Goal: Task Accomplishment & Management: Complete application form

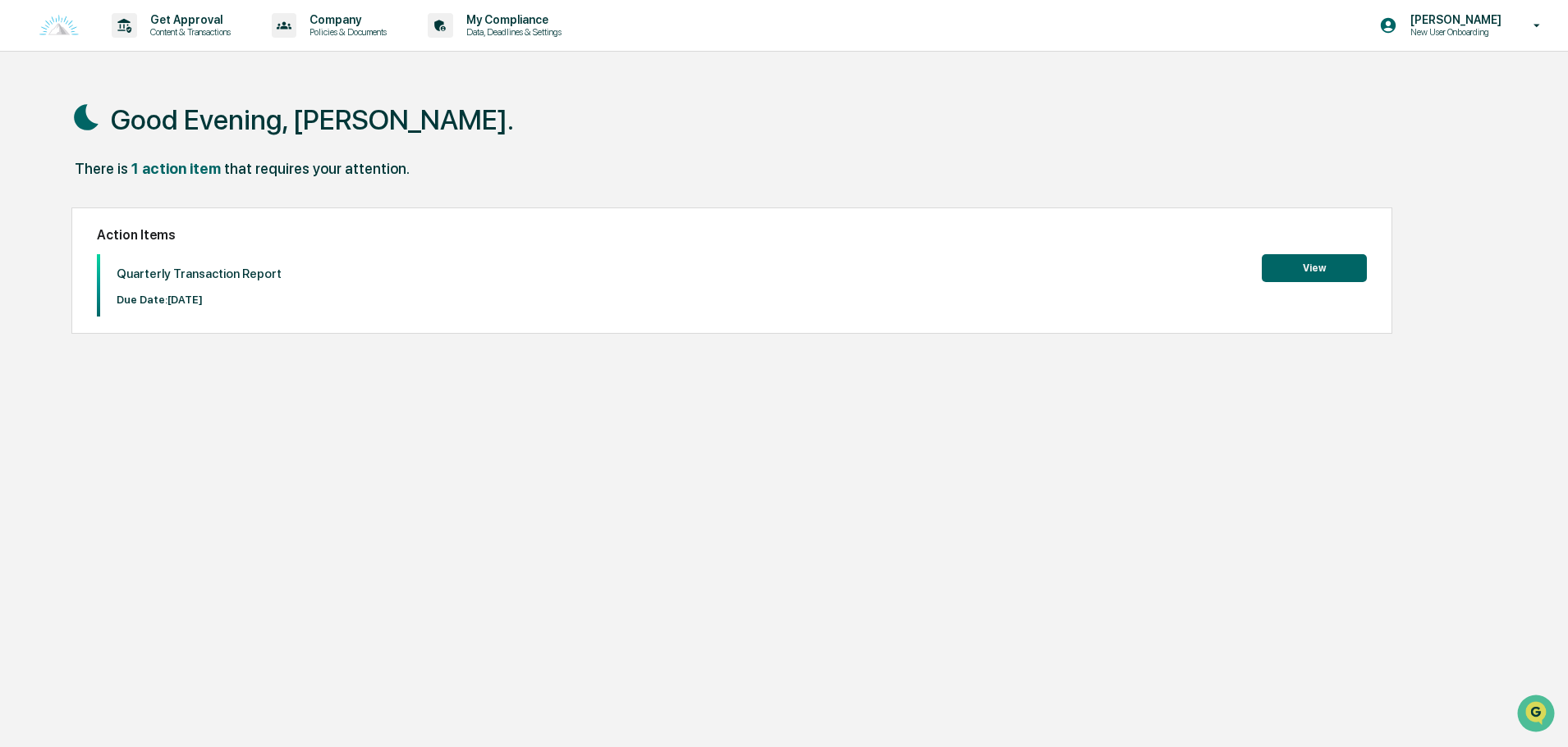
click at [1279, 270] on button "View" at bounding box center [1314, 268] width 105 height 28
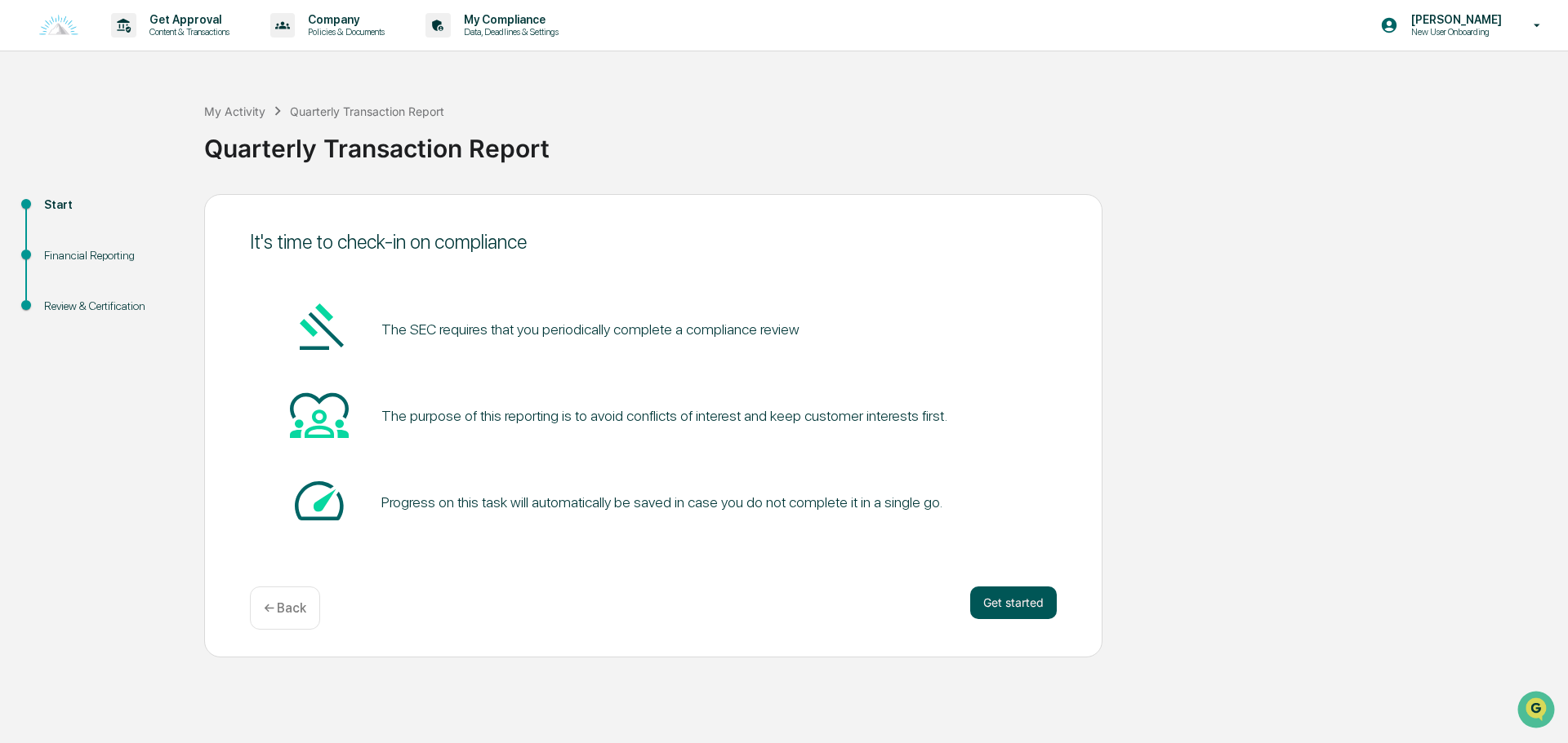
click at [1001, 593] on button "Get started" at bounding box center [1013, 602] width 87 height 32
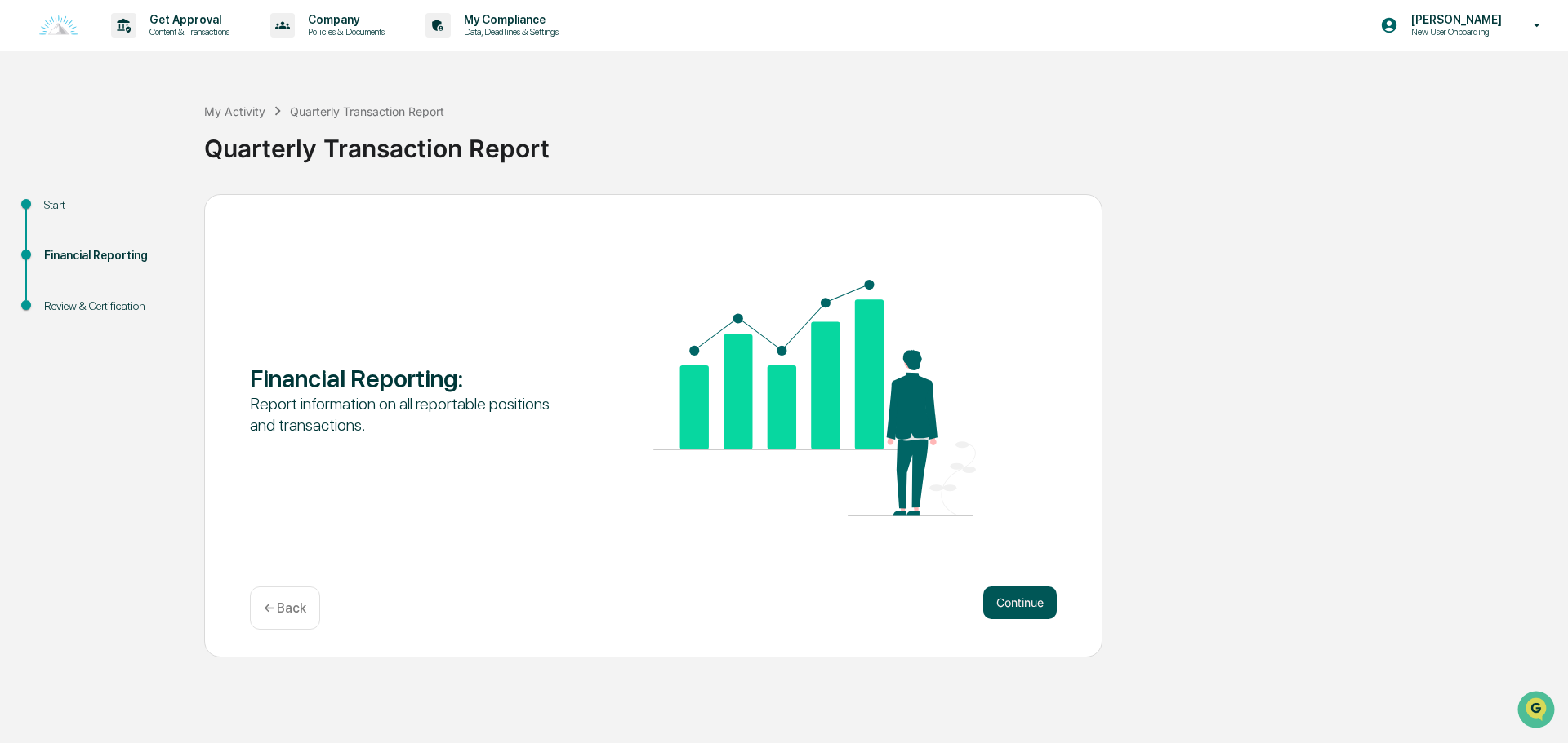
click at [1027, 608] on button "Continue" at bounding box center [1020, 602] width 74 height 32
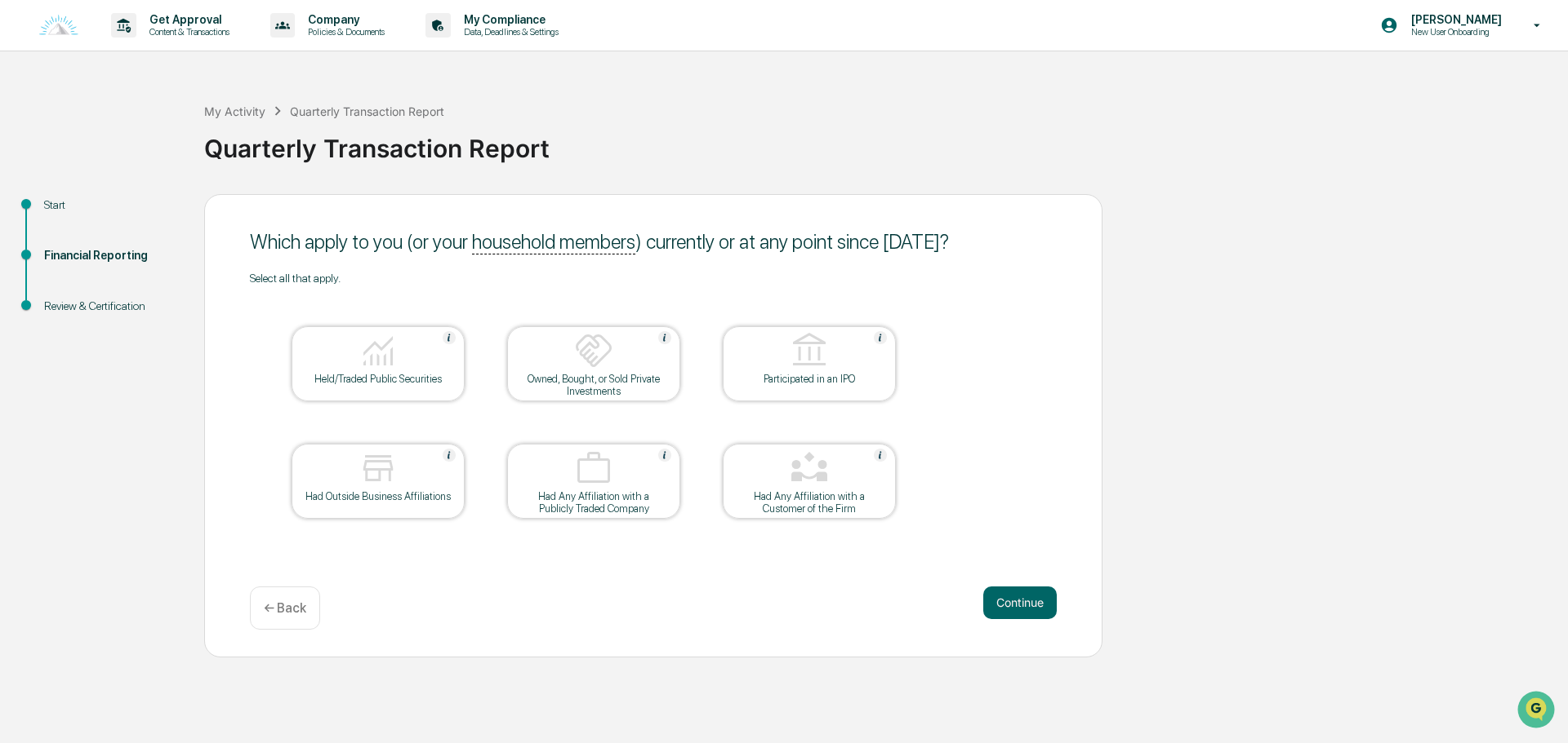
click at [364, 387] on div "Held/Traded Public Securities" at bounding box center [377, 364] width 173 height 75
click at [1010, 610] on button "Continue" at bounding box center [1020, 602] width 74 height 32
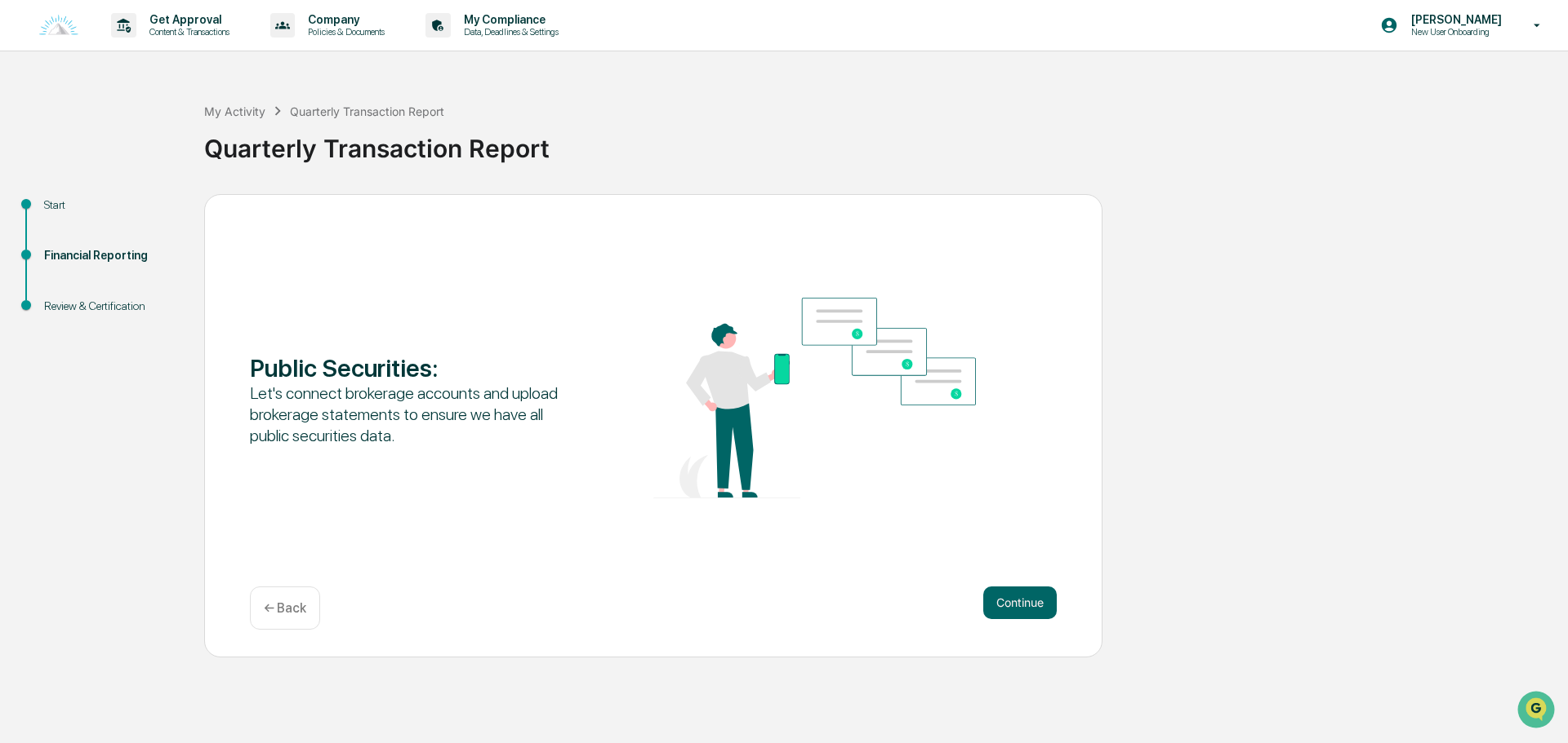
click at [1010, 610] on button "Continue" at bounding box center [1020, 602] width 74 height 32
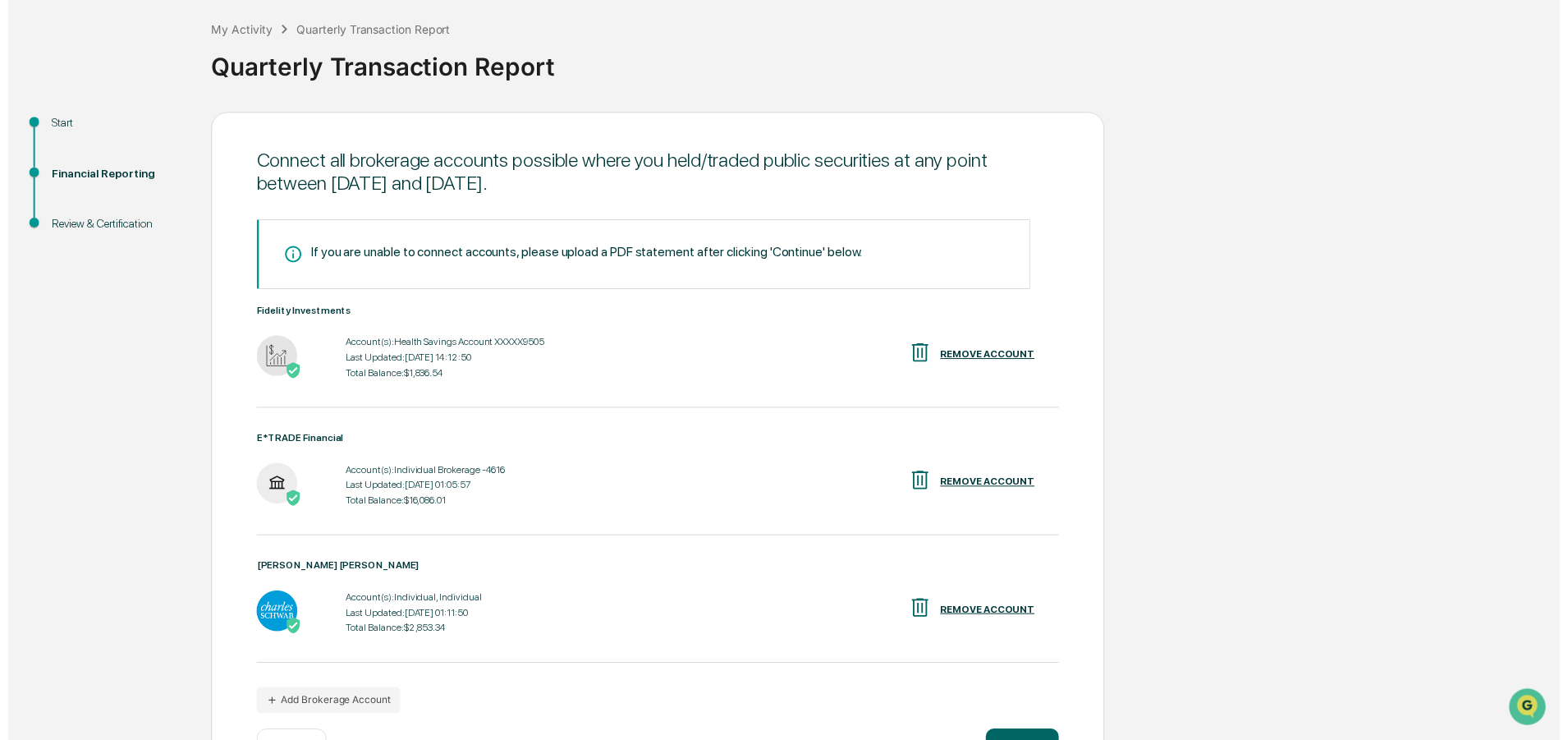
scroll to position [142, 0]
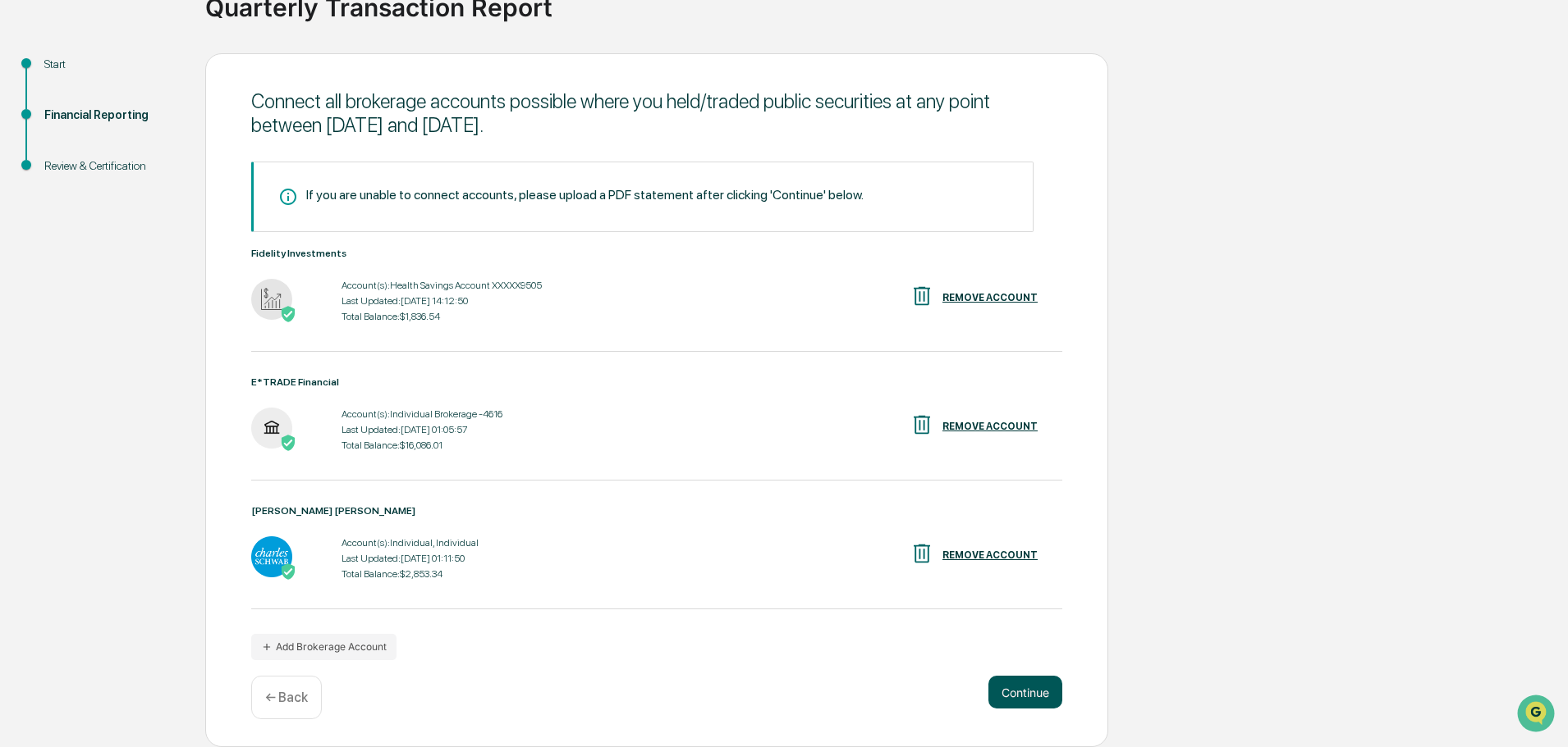
click at [1043, 695] on button "Continue" at bounding box center [1025, 692] width 74 height 32
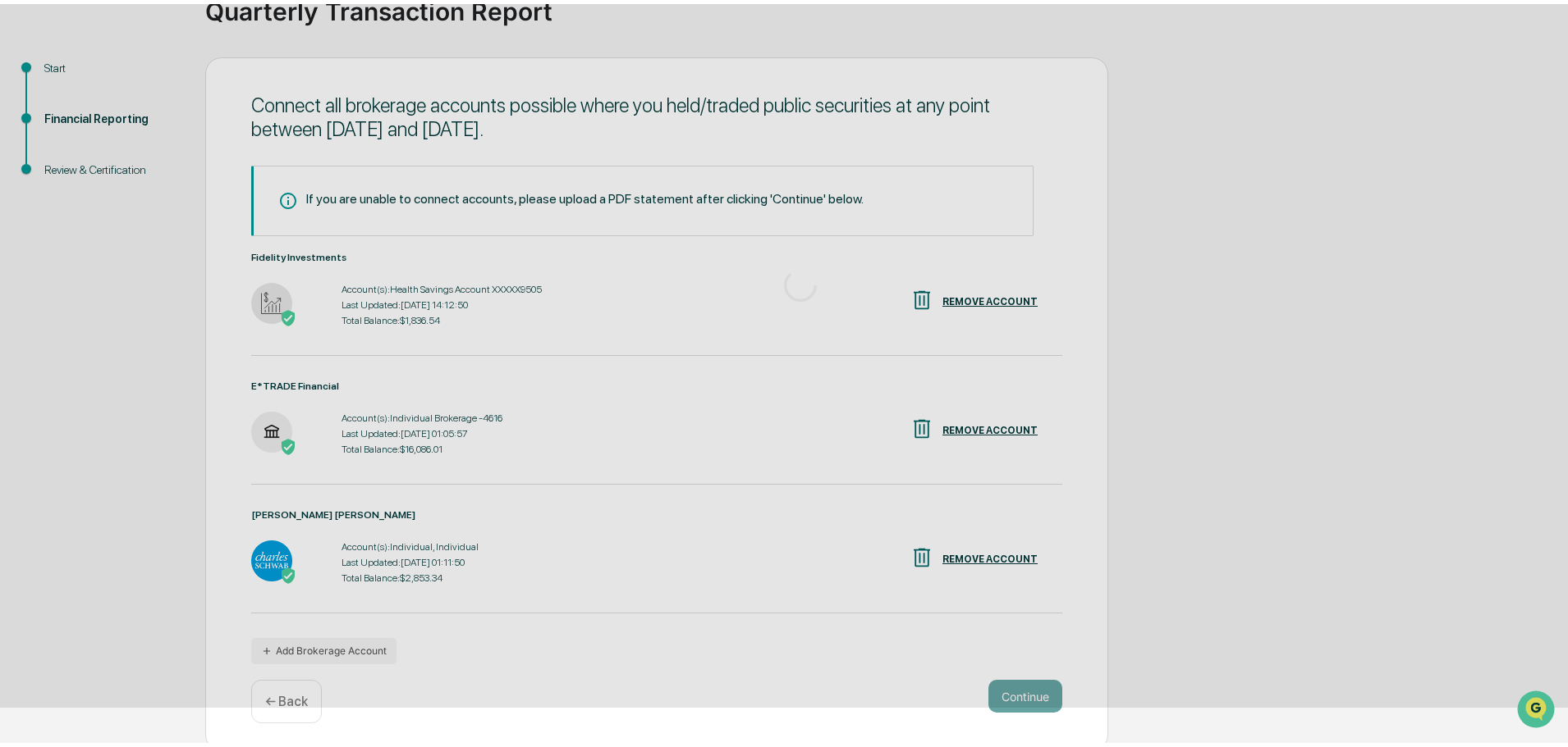
scroll to position [0, 0]
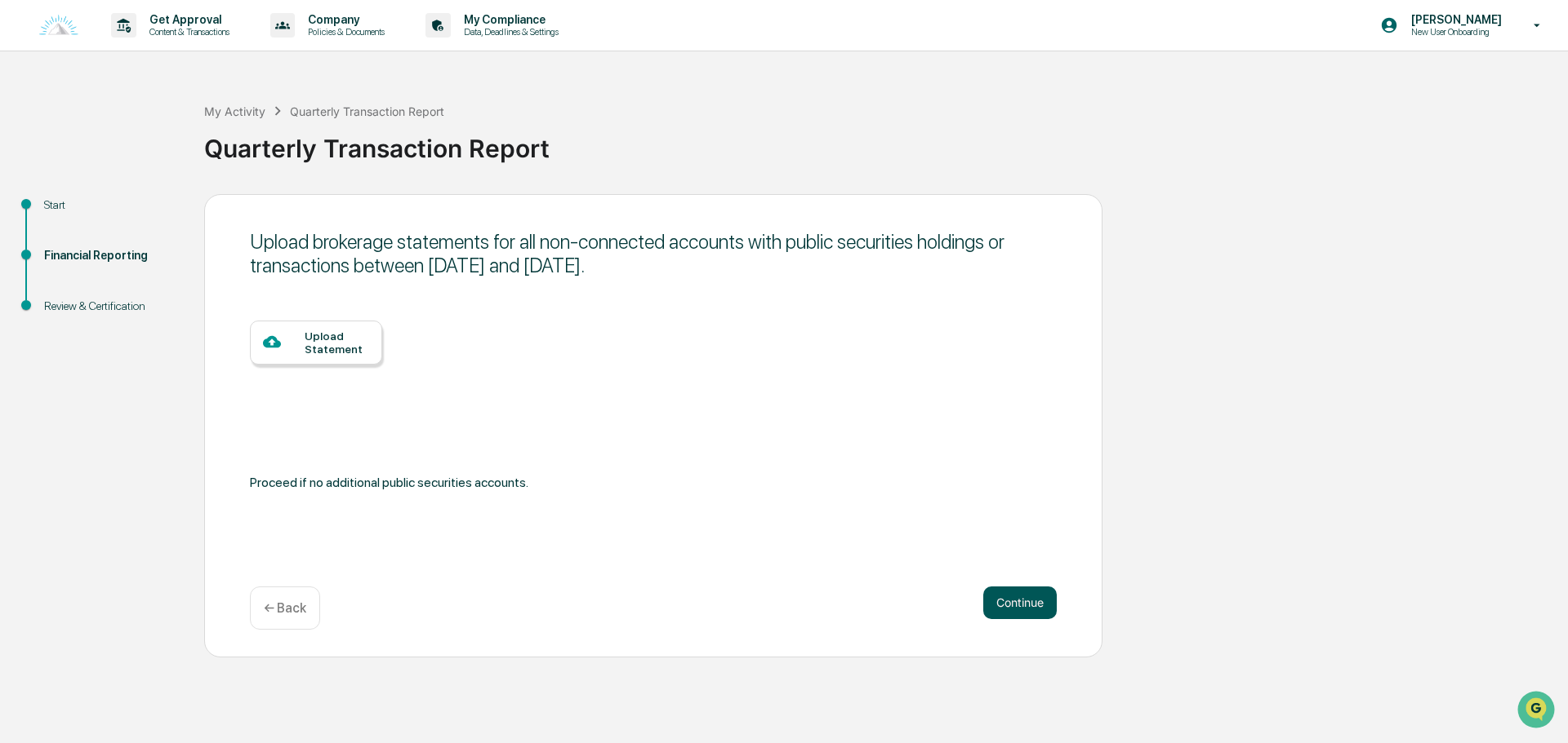
click at [1025, 607] on button "Continue" at bounding box center [1020, 602] width 74 height 32
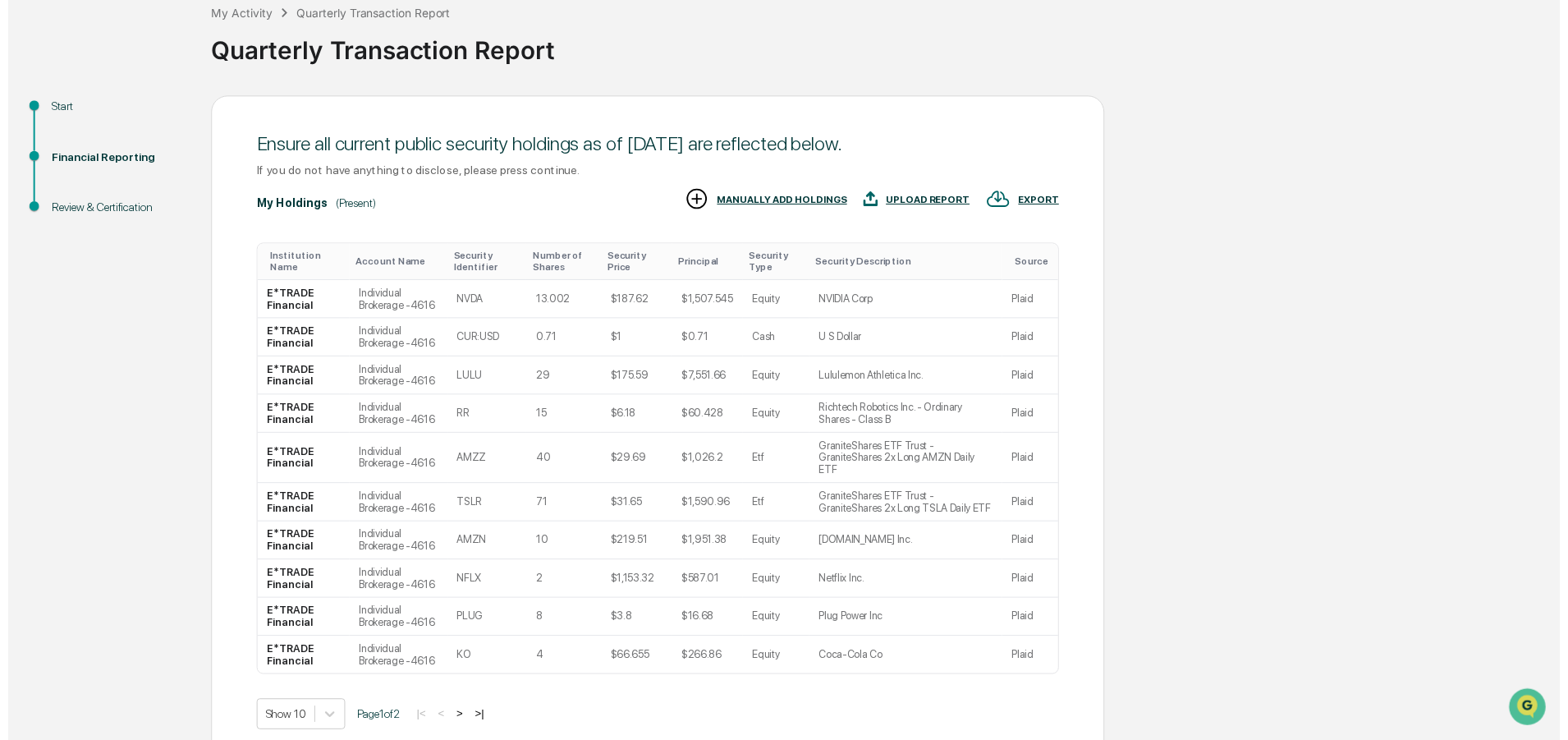
scroll to position [162, 0]
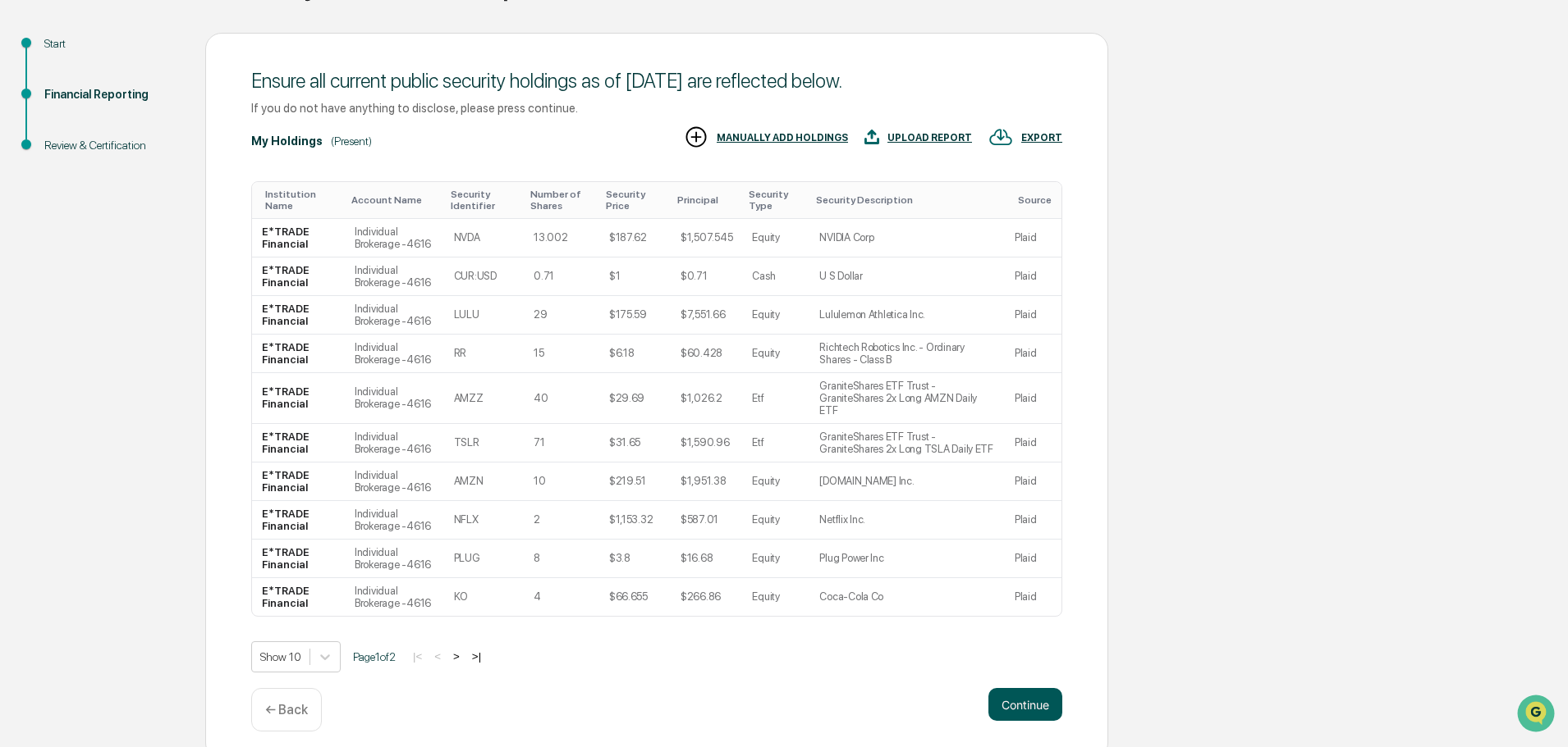
click at [1048, 688] on button "Continue" at bounding box center [1025, 704] width 74 height 32
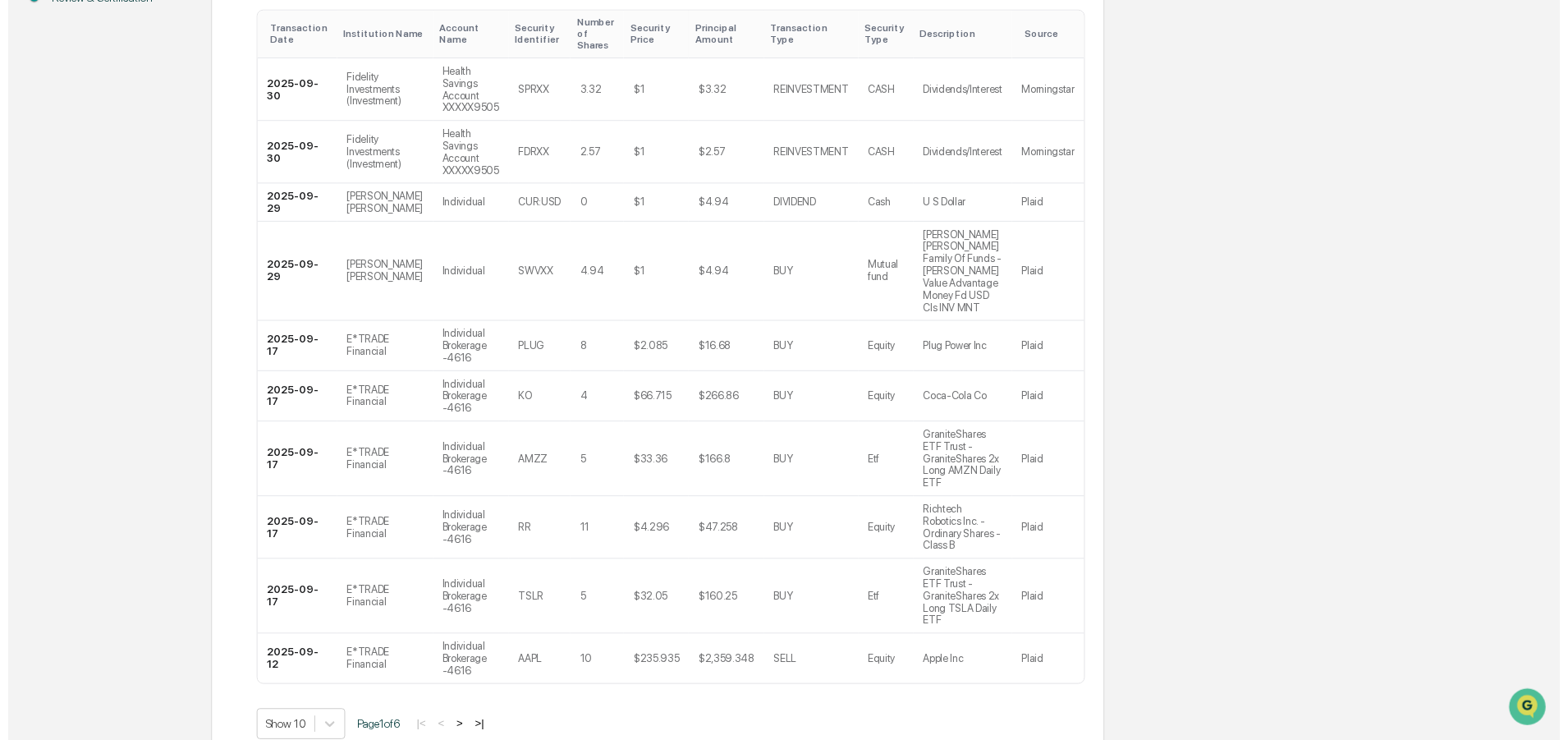
scroll to position [396, 0]
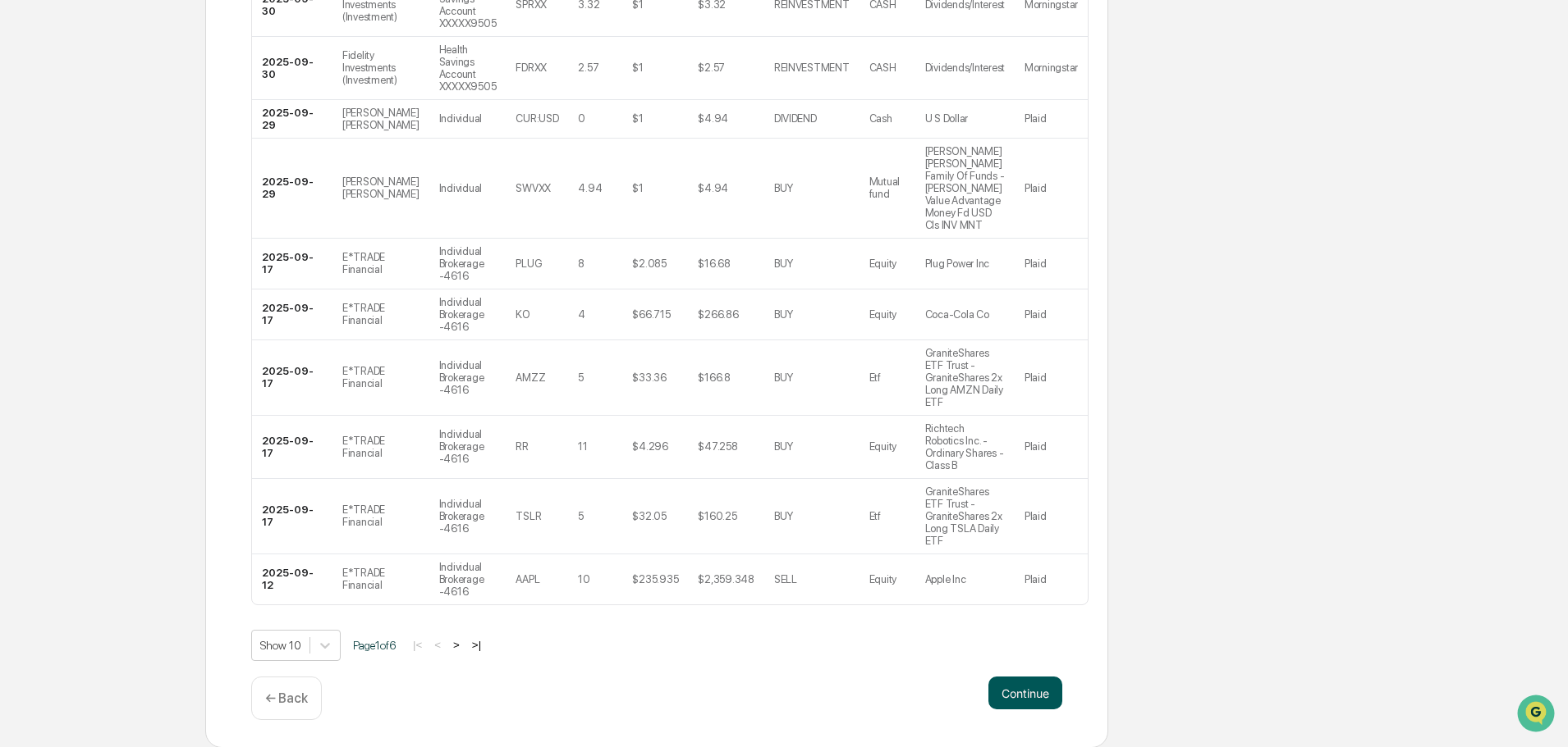
click at [1032, 682] on button "Continue" at bounding box center [1025, 693] width 74 height 32
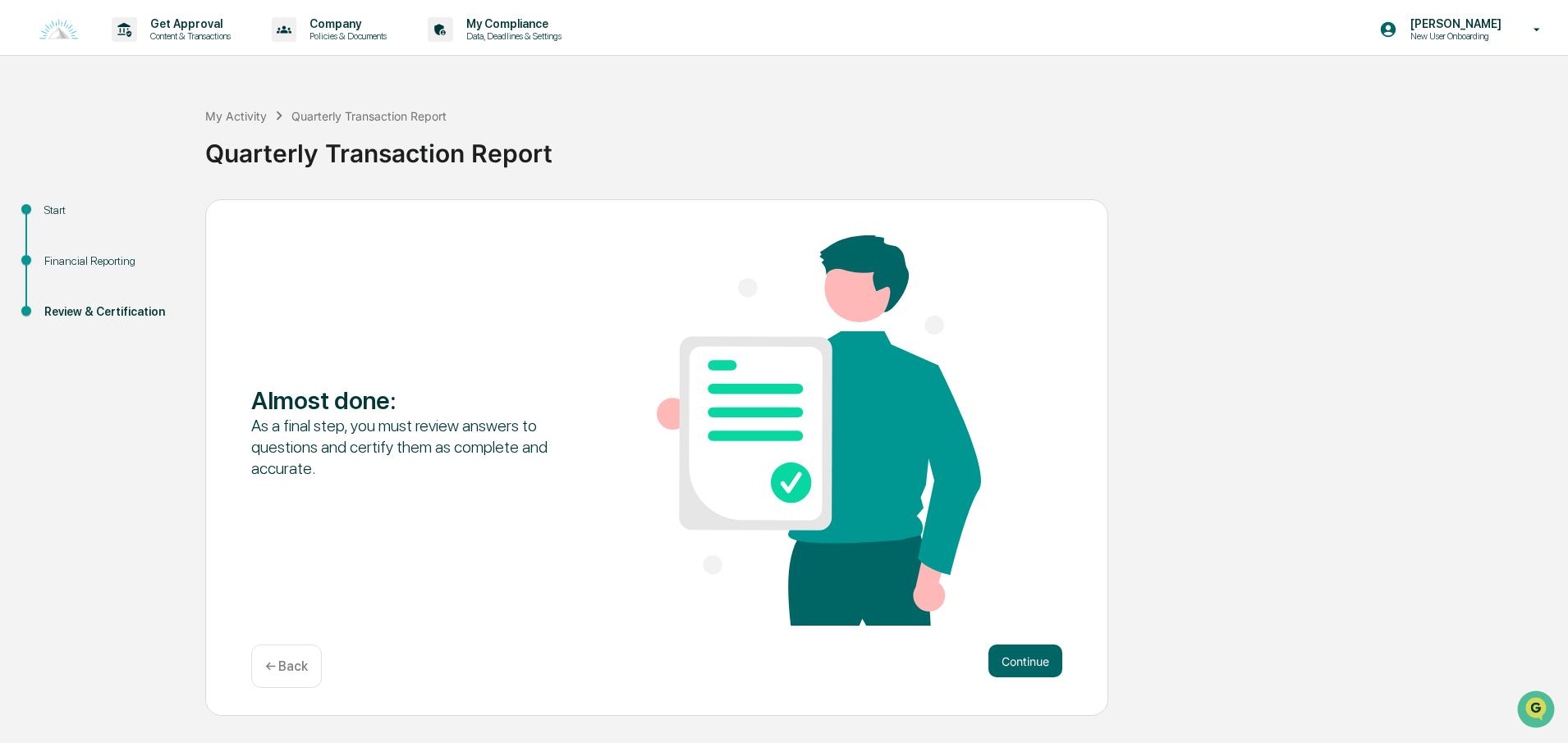
scroll to position [0, 0]
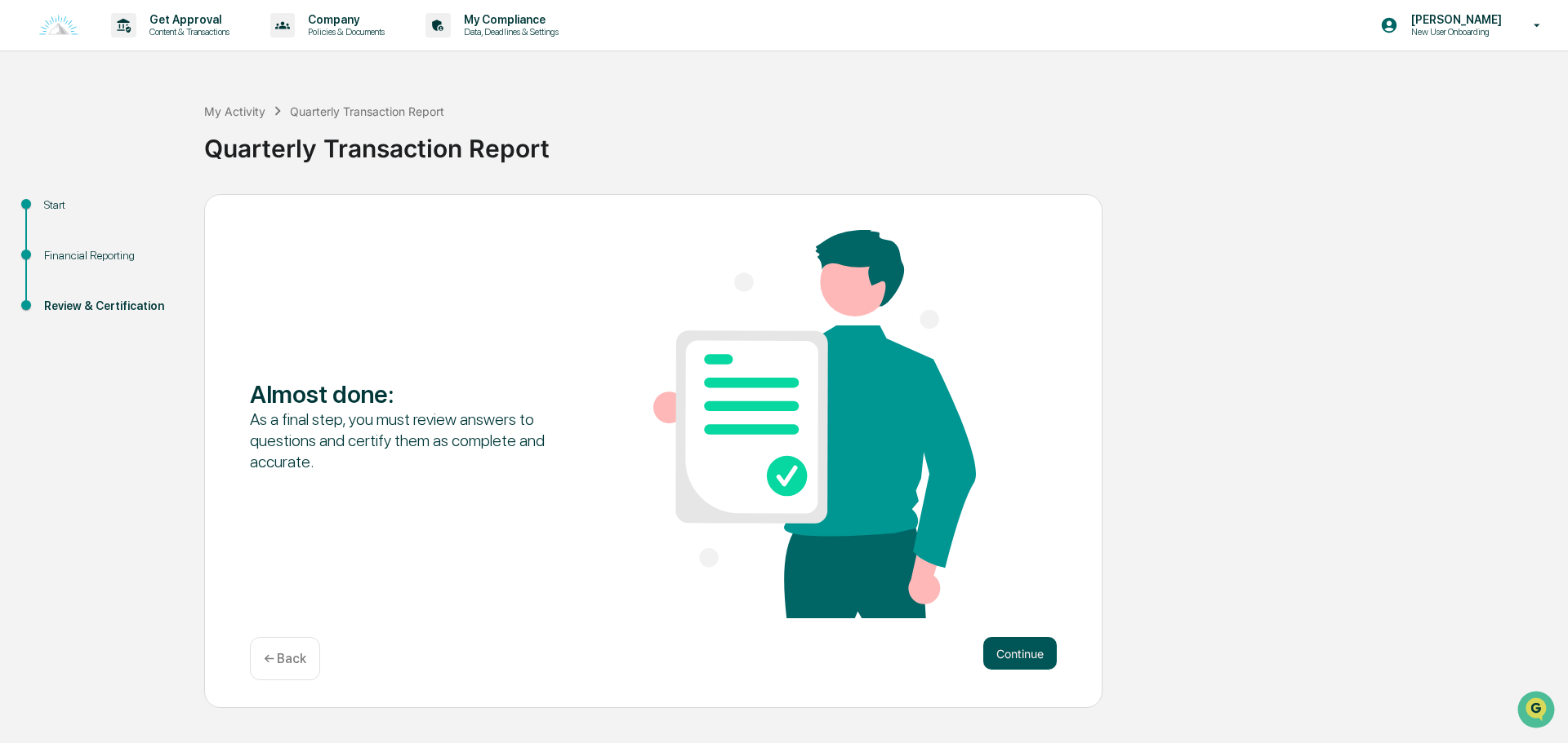
click at [1030, 645] on button "Continue" at bounding box center [1020, 653] width 74 height 32
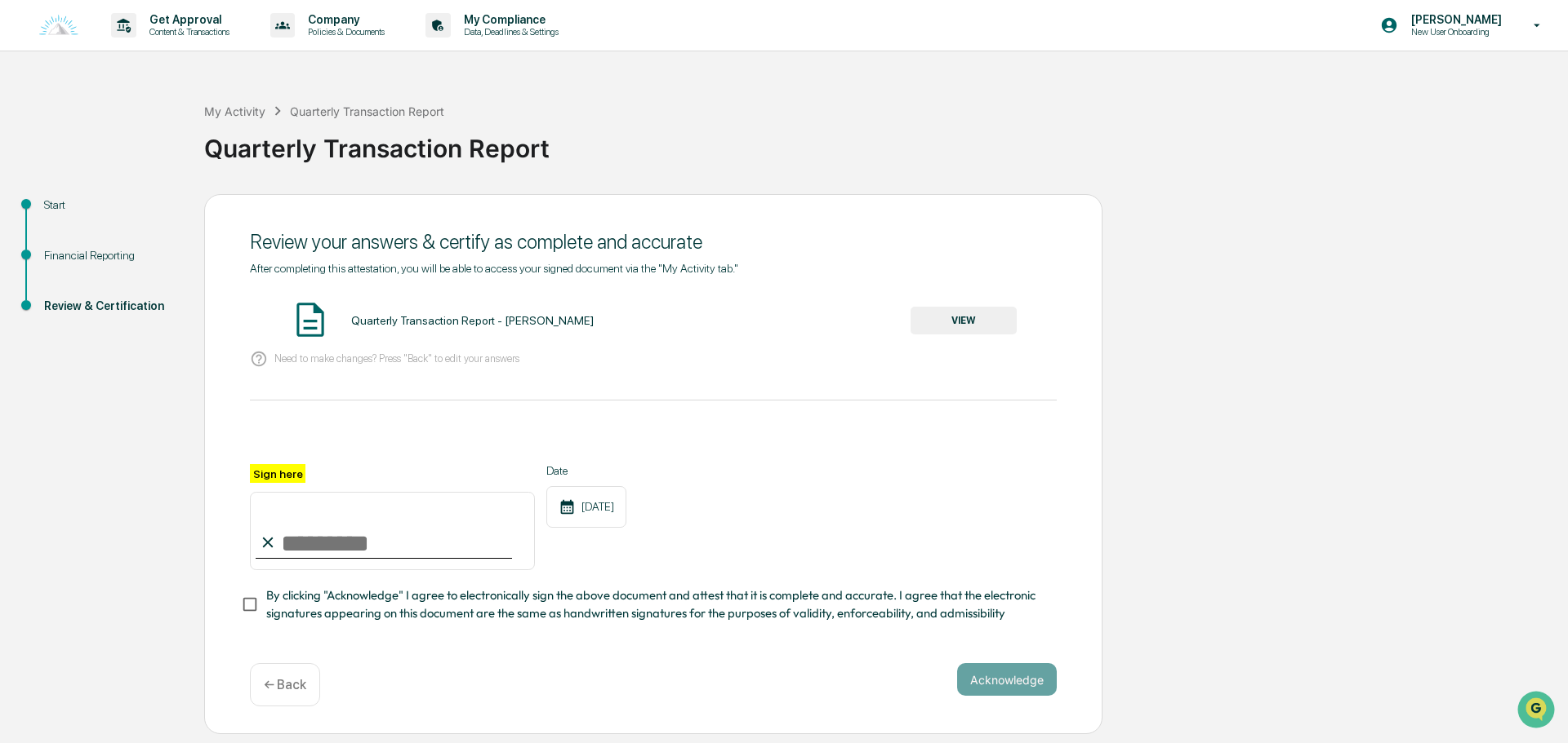
click at [356, 543] on input "Sign here" at bounding box center [392, 531] width 285 height 79
type input "**********"
click at [976, 679] on button "Acknowledge" at bounding box center [1006, 679] width 99 height 32
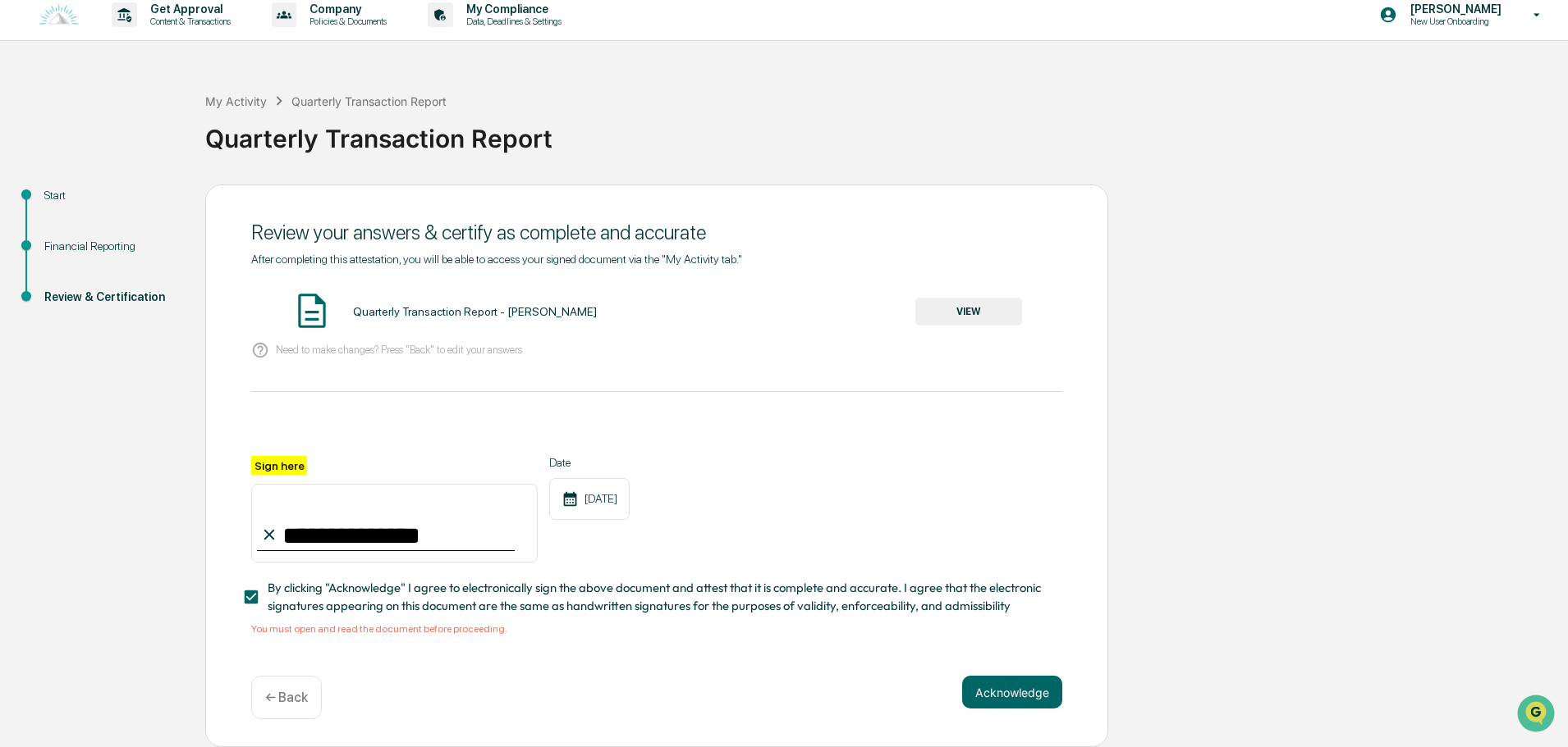
scroll to position [16, 0]
click at [357, 592] on span "By clicking "Acknowledge" I agree to electronically sign the above document and…" at bounding box center [658, 597] width 782 height 37
click at [358, 597] on span "By clicking "Acknowledge" I agree to electronically sign the above document and…" at bounding box center [658, 597] width 782 height 37
click at [984, 309] on button "VIEW" at bounding box center [969, 312] width 106 height 28
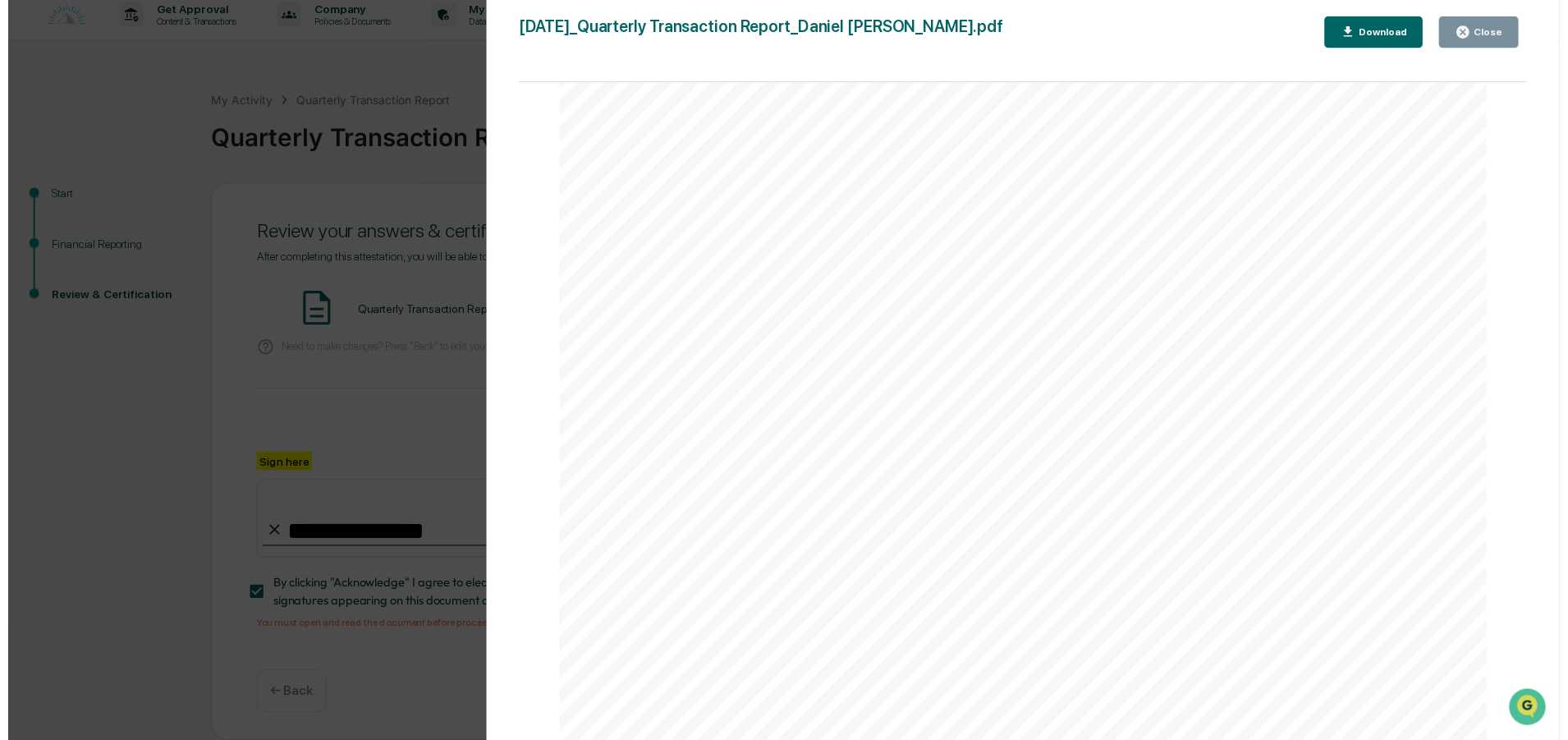
scroll to position [3120, 0]
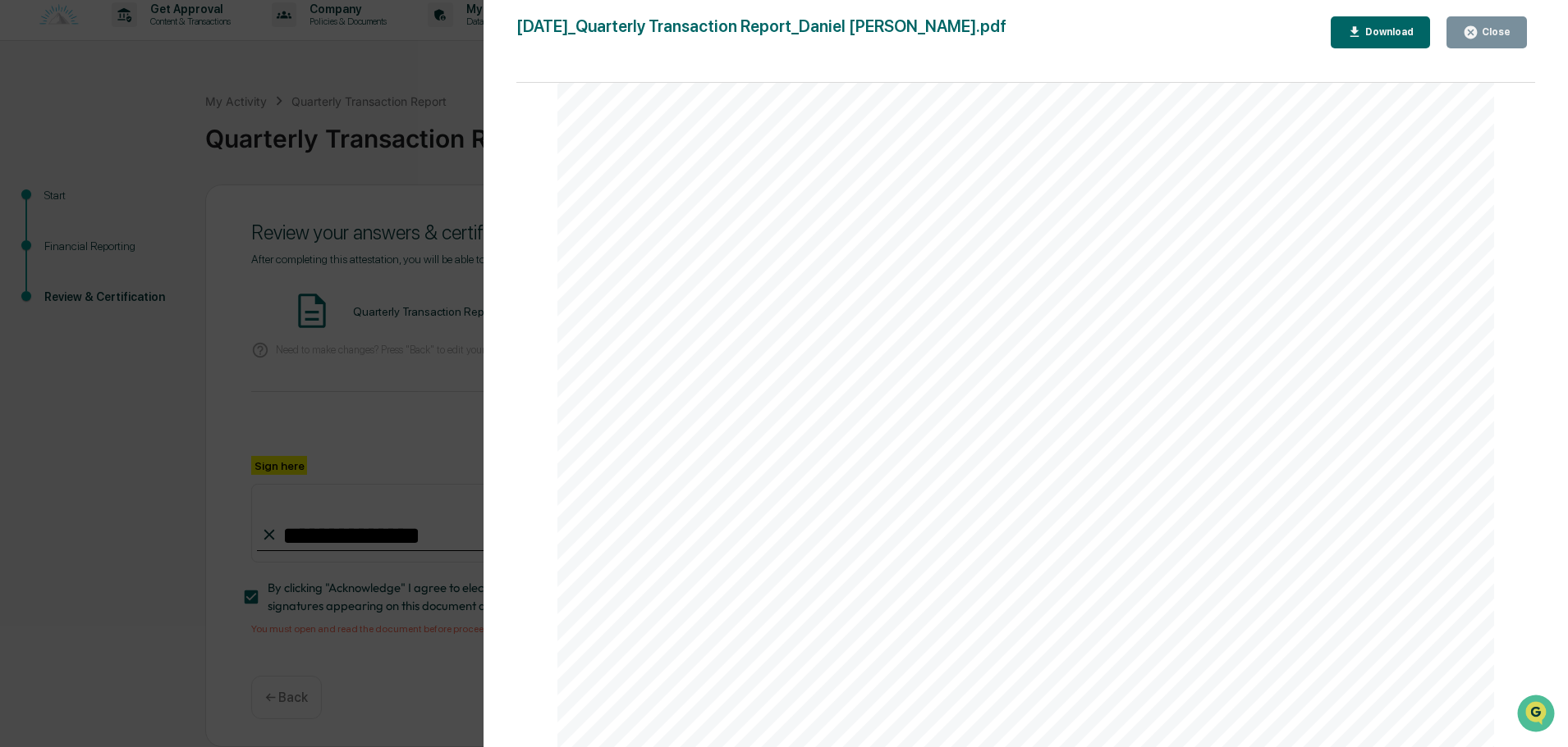
click at [1489, 37] on div "Close" at bounding box center [1494, 32] width 32 height 12
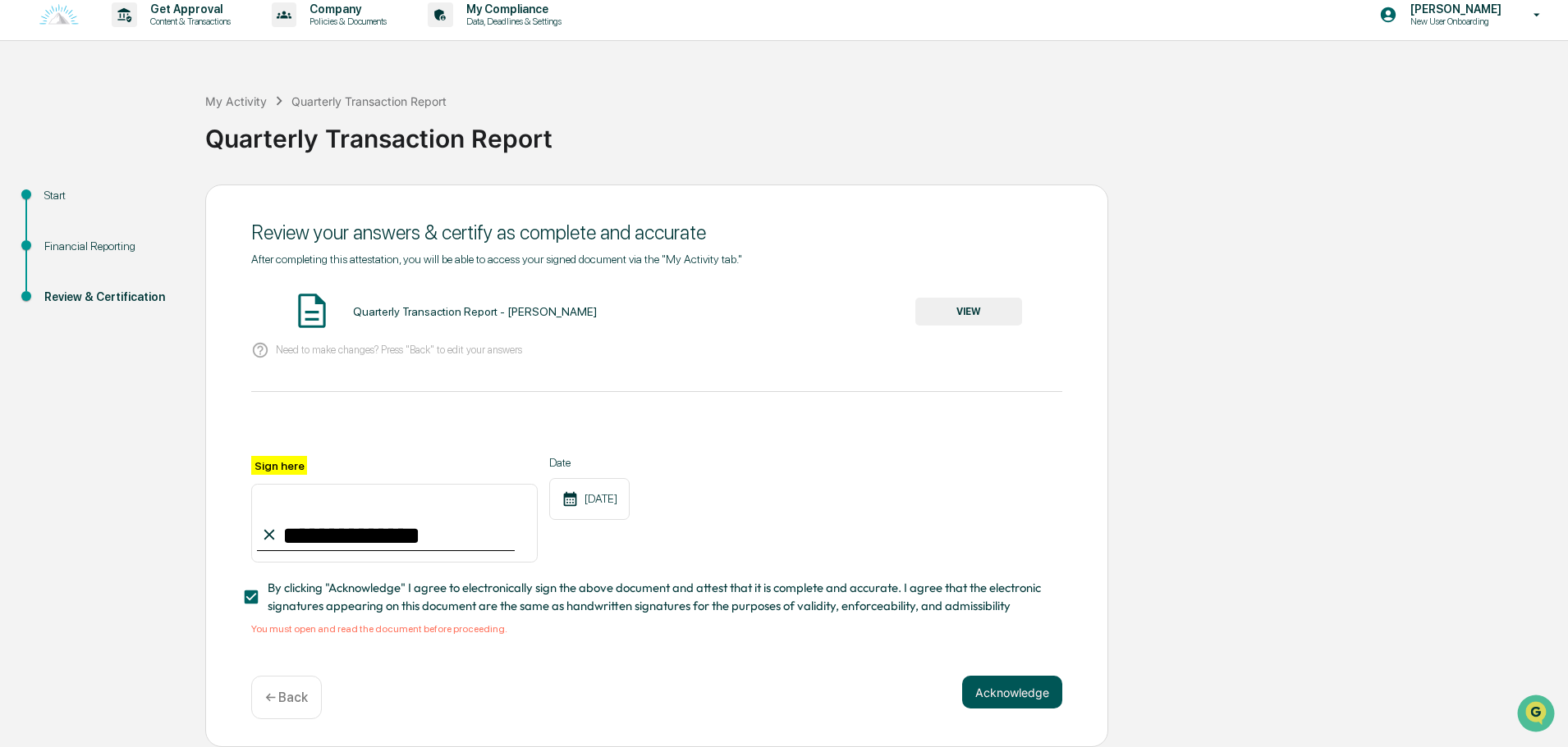
click at [1008, 691] on button "Acknowledge" at bounding box center [1012, 692] width 100 height 32
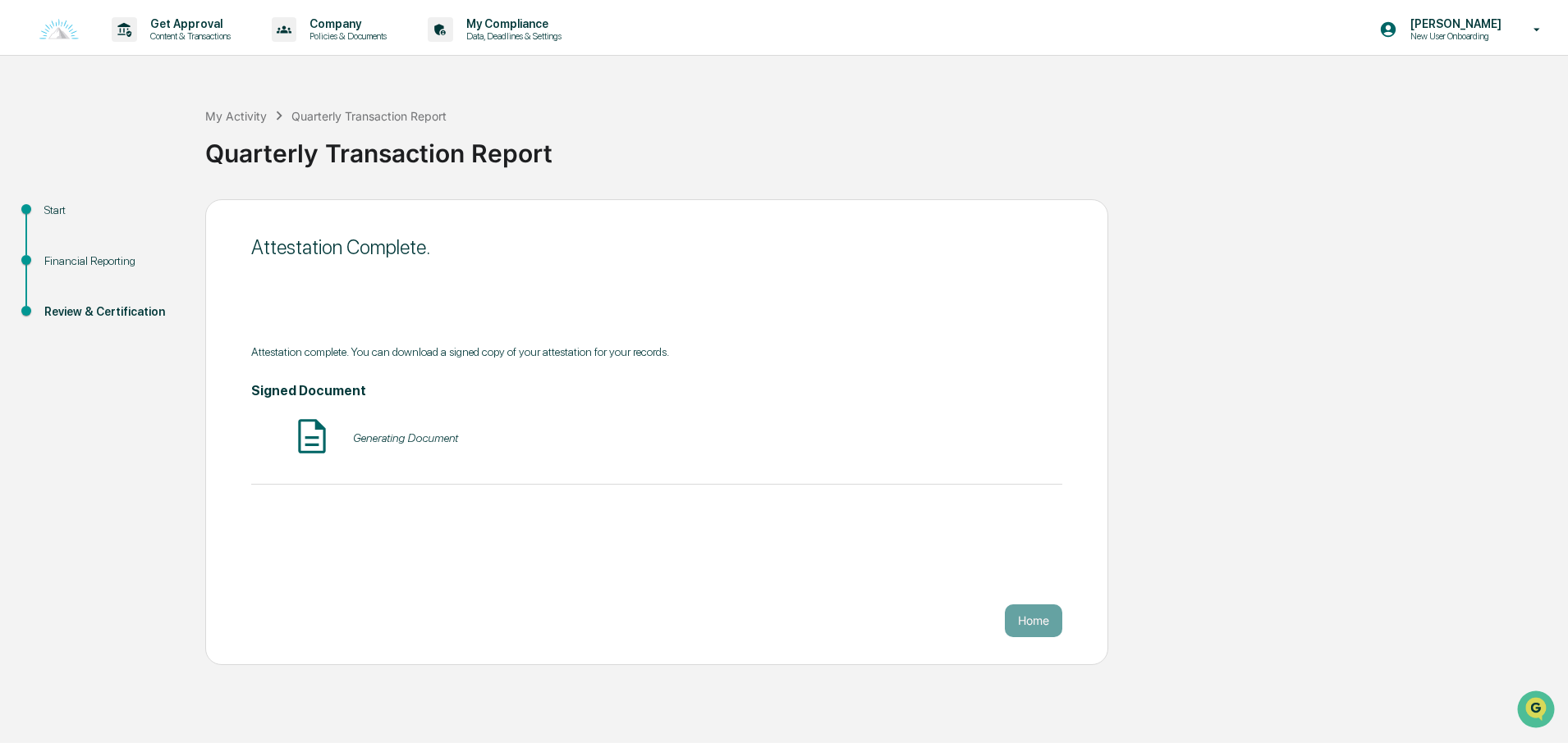
scroll to position [0, 0]
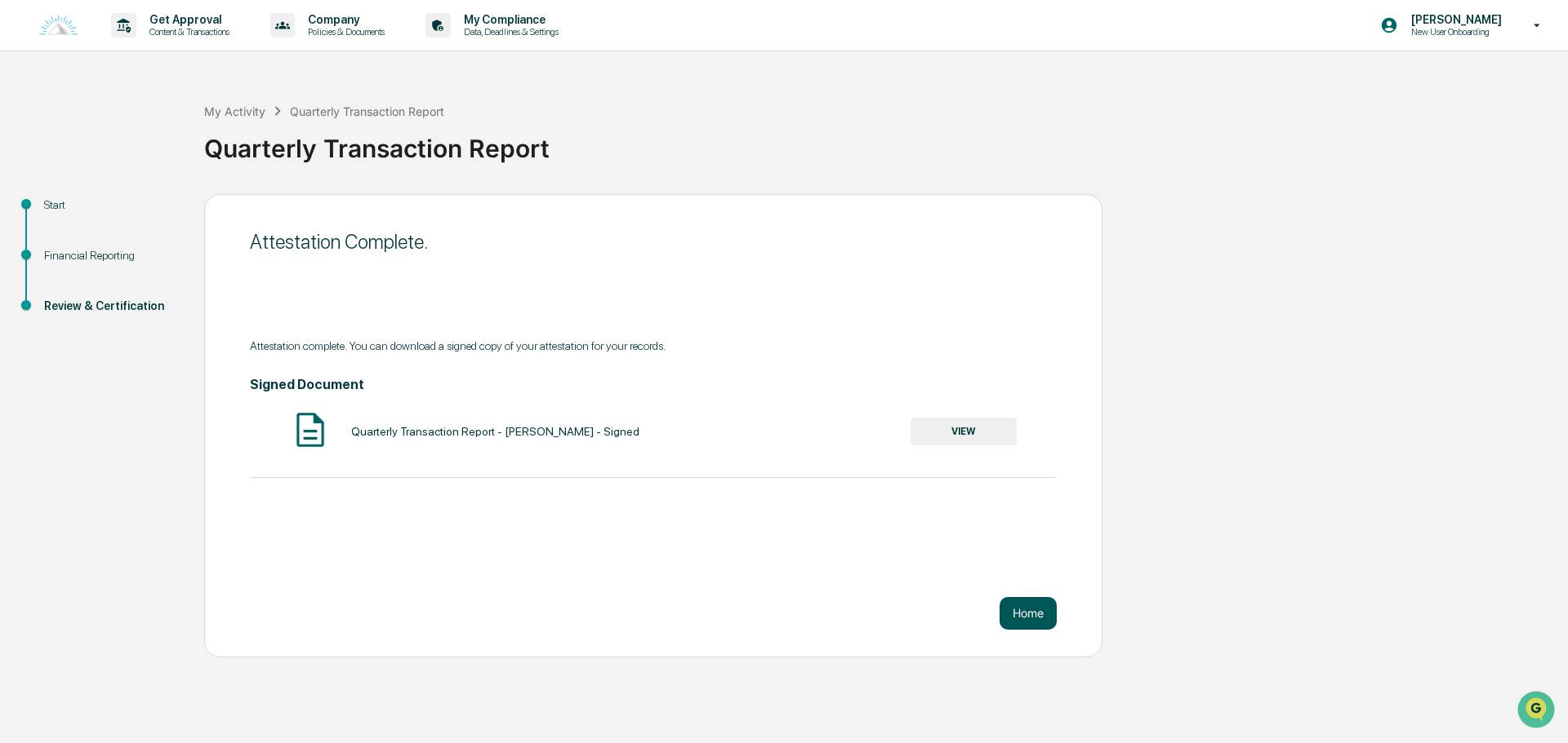
click at [1024, 620] on button "Home" at bounding box center [1028, 613] width 57 height 32
